Goal: Navigation & Orientation: Find specific page/section

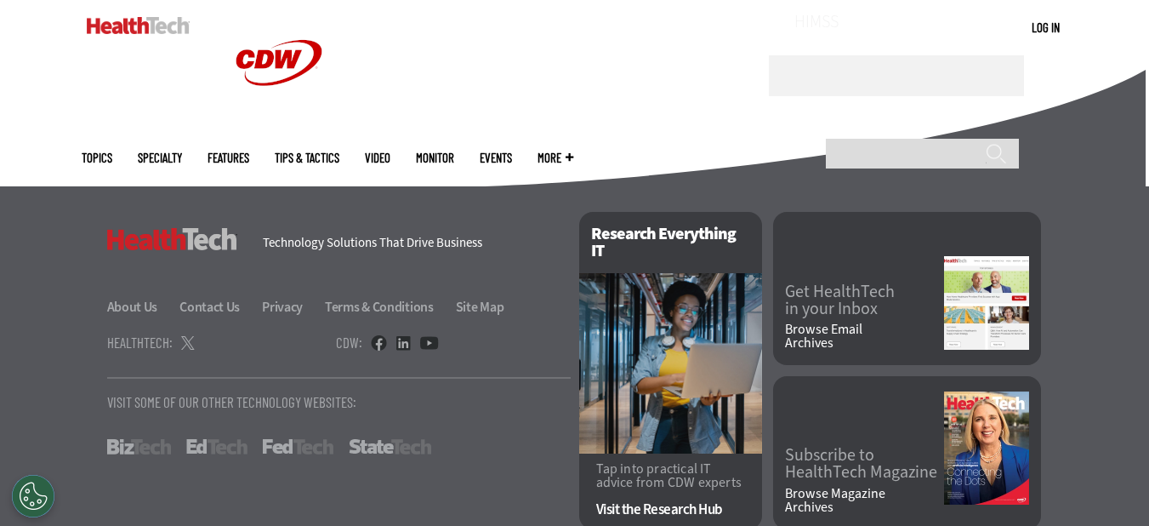
scroll to position [4416, 0]
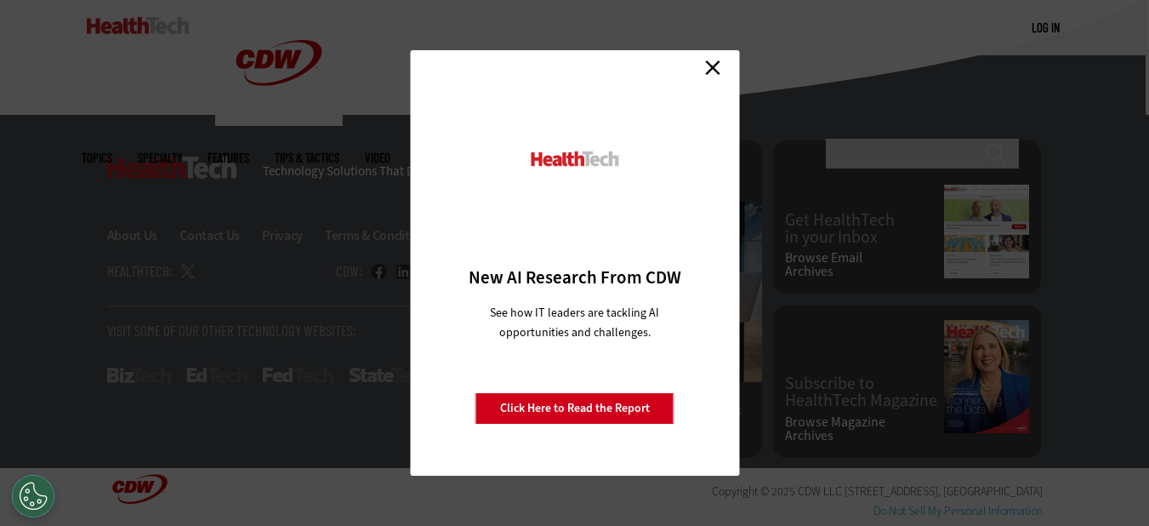
click at [710, 66] on link "Close" at bounding box center [713, 67] width 26 height 26
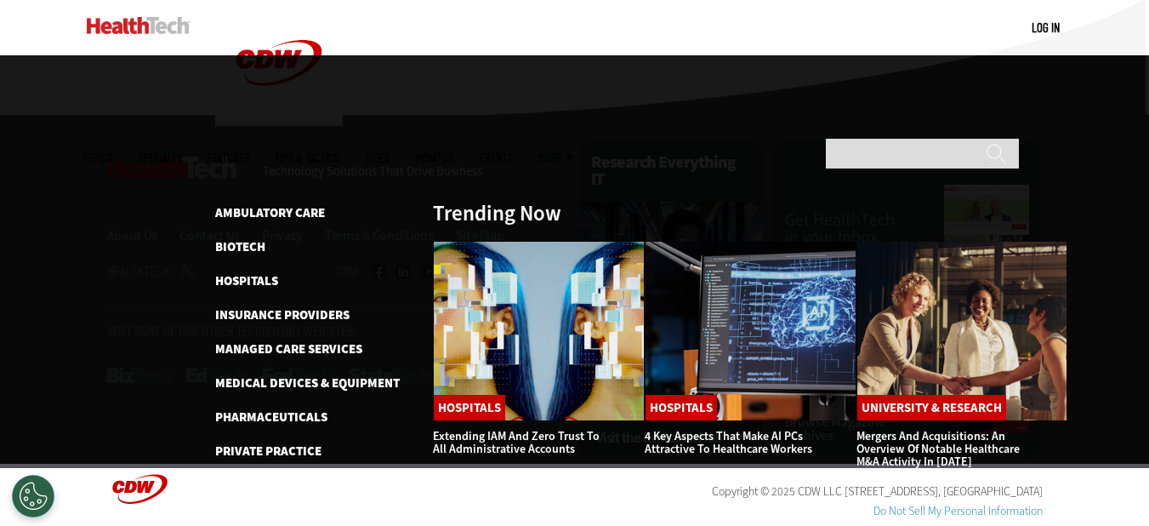
click at [249, 151] on link "Features" at bounding box center [229, 157] width 42 height 13
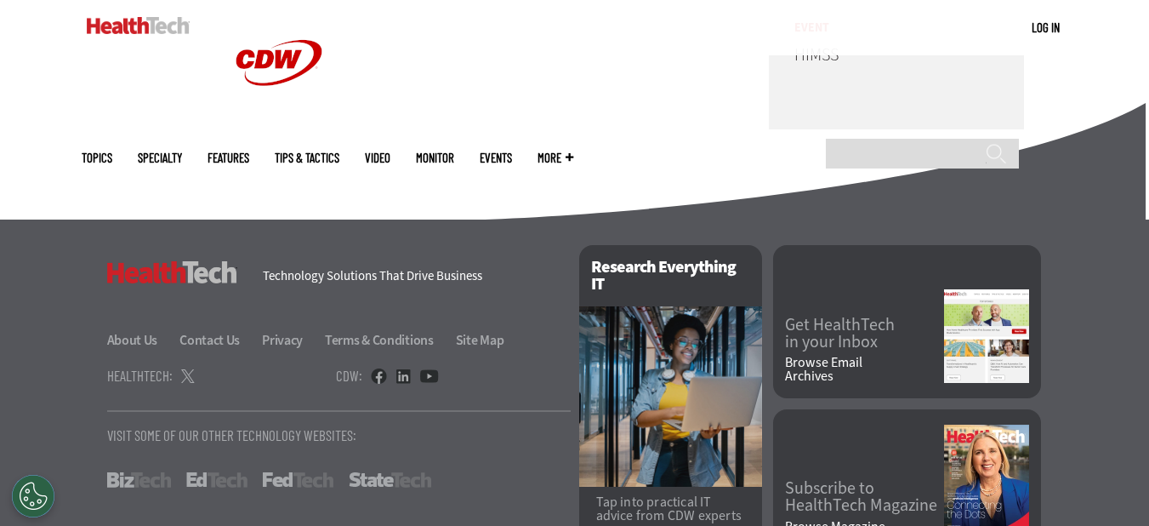
scroll to position [4416, 0]
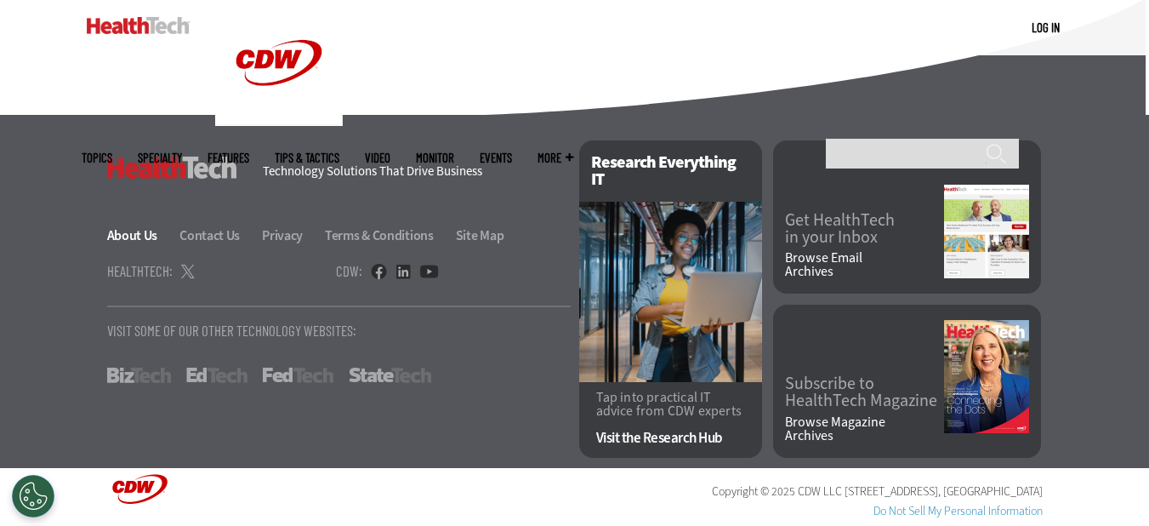
click at [129, 233] on link "About Us" at bounding box center [142, 235] width 71 height 18
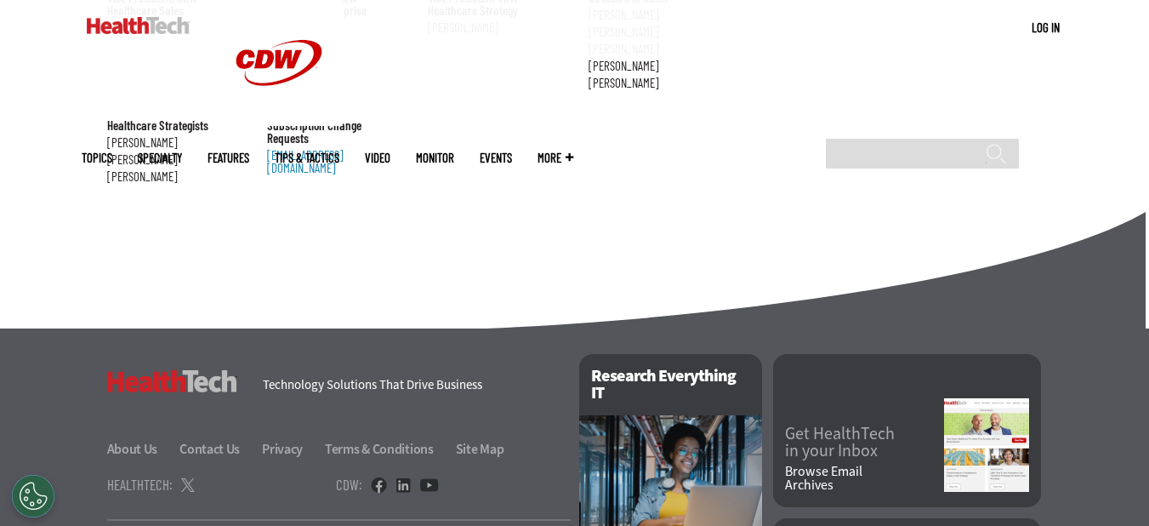
scroll to position [2156, 0]
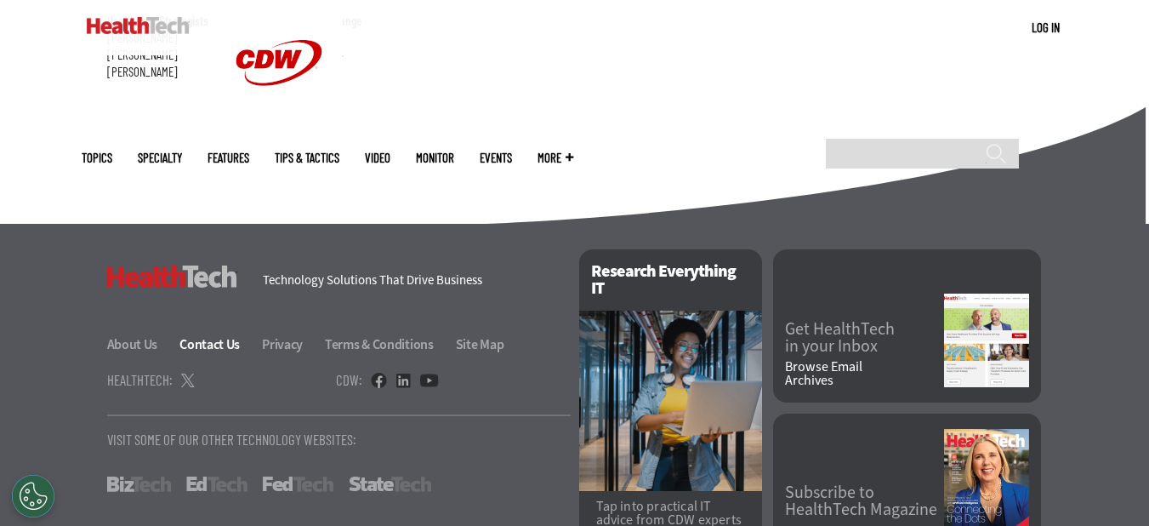
click at [220, 335] on link "Contact Us" at bounding box center [220, 344] width 80 height 18
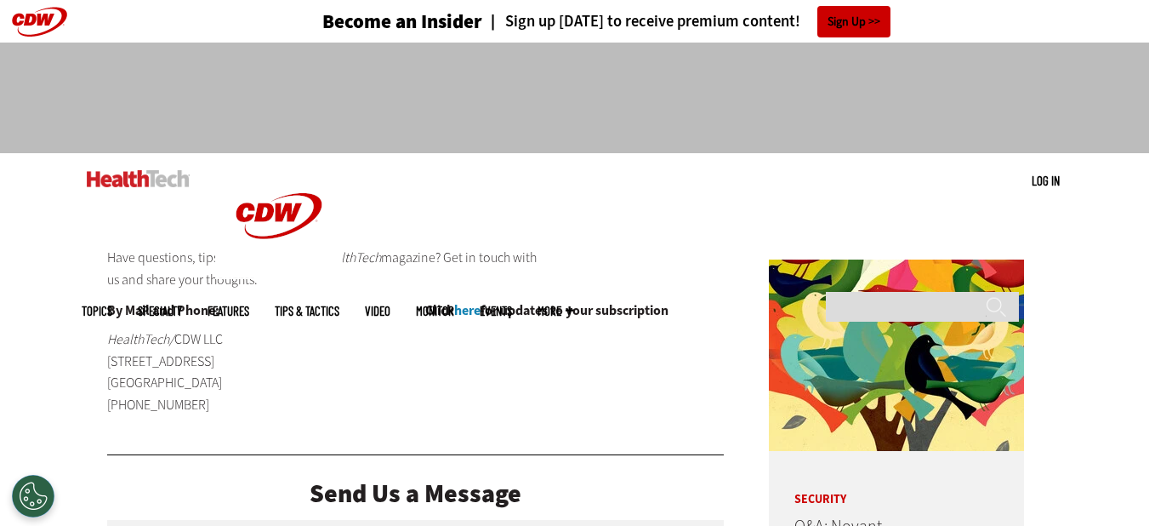
click at [477, 312] on link "here" at bounding box center [467, 310] width 26 height 18
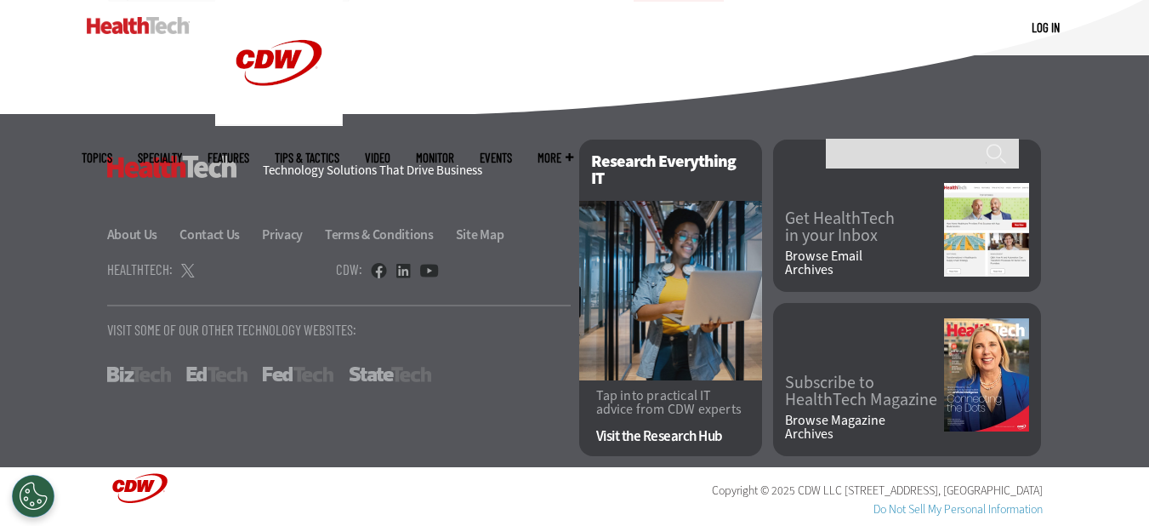
scroll to position [1069, 0]
click at [199, 231] on link "Contact Us" at bounding box center [220, 234] width 80 height 18
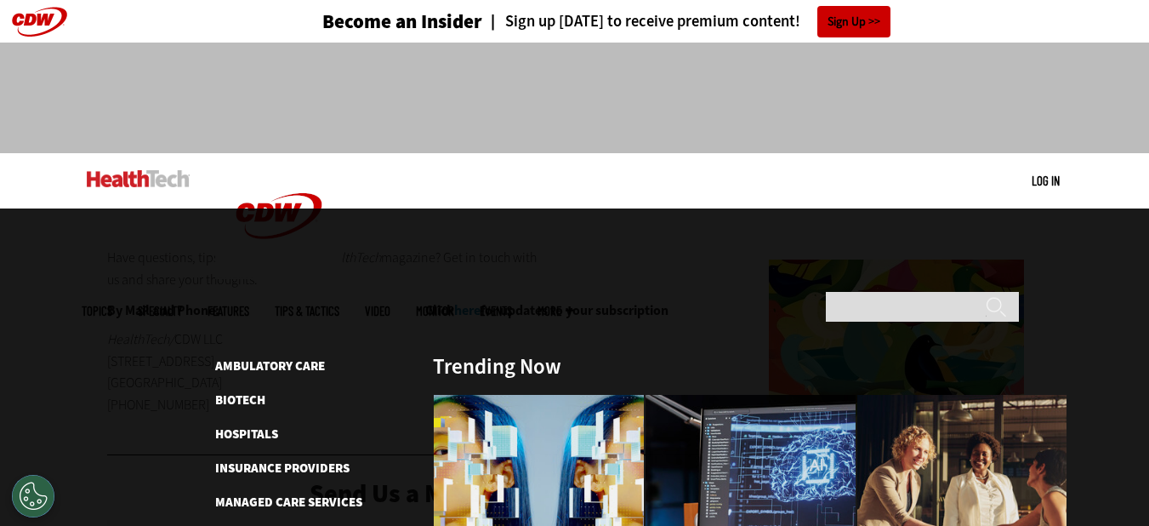
click at [249, 305] on link "Features" at bounding box center [229, 311] width 42 height 13
